Goal: Entertainment & Leisure: Consume media (video, audio)

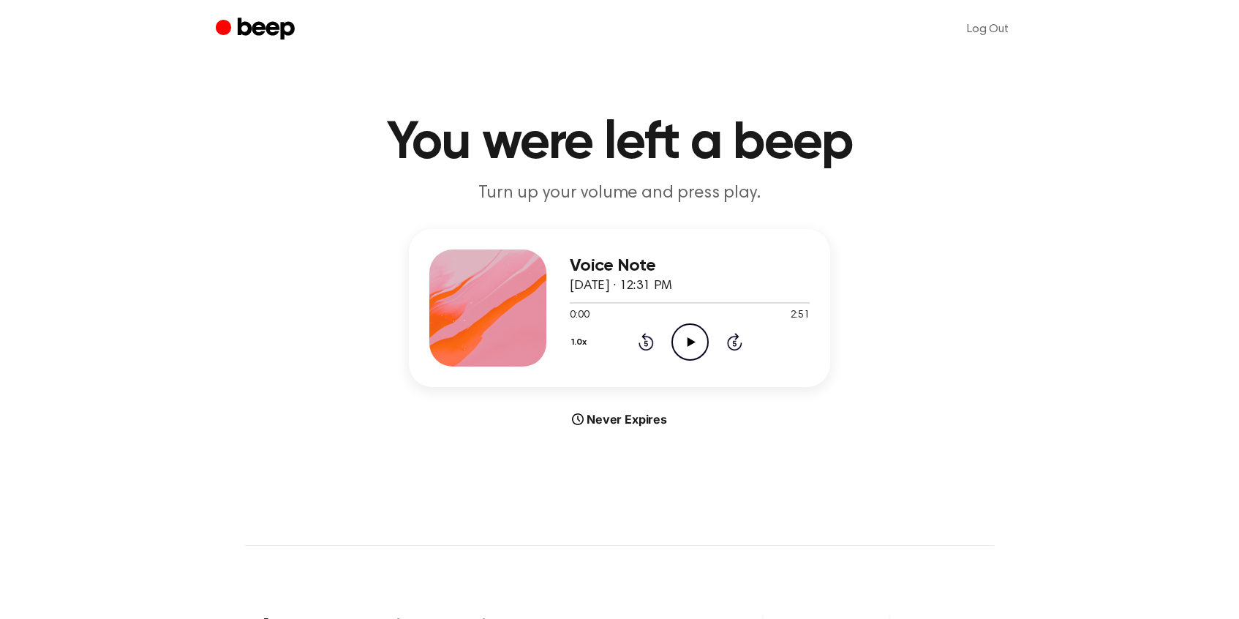
click at [690, 341] on icon at bounding box center [691, 342] width 8 height 10
click at [685, 342] on icon "Play Audio" at bounding box center [689, 341] width 37 height 37
